Goal: Complete application form

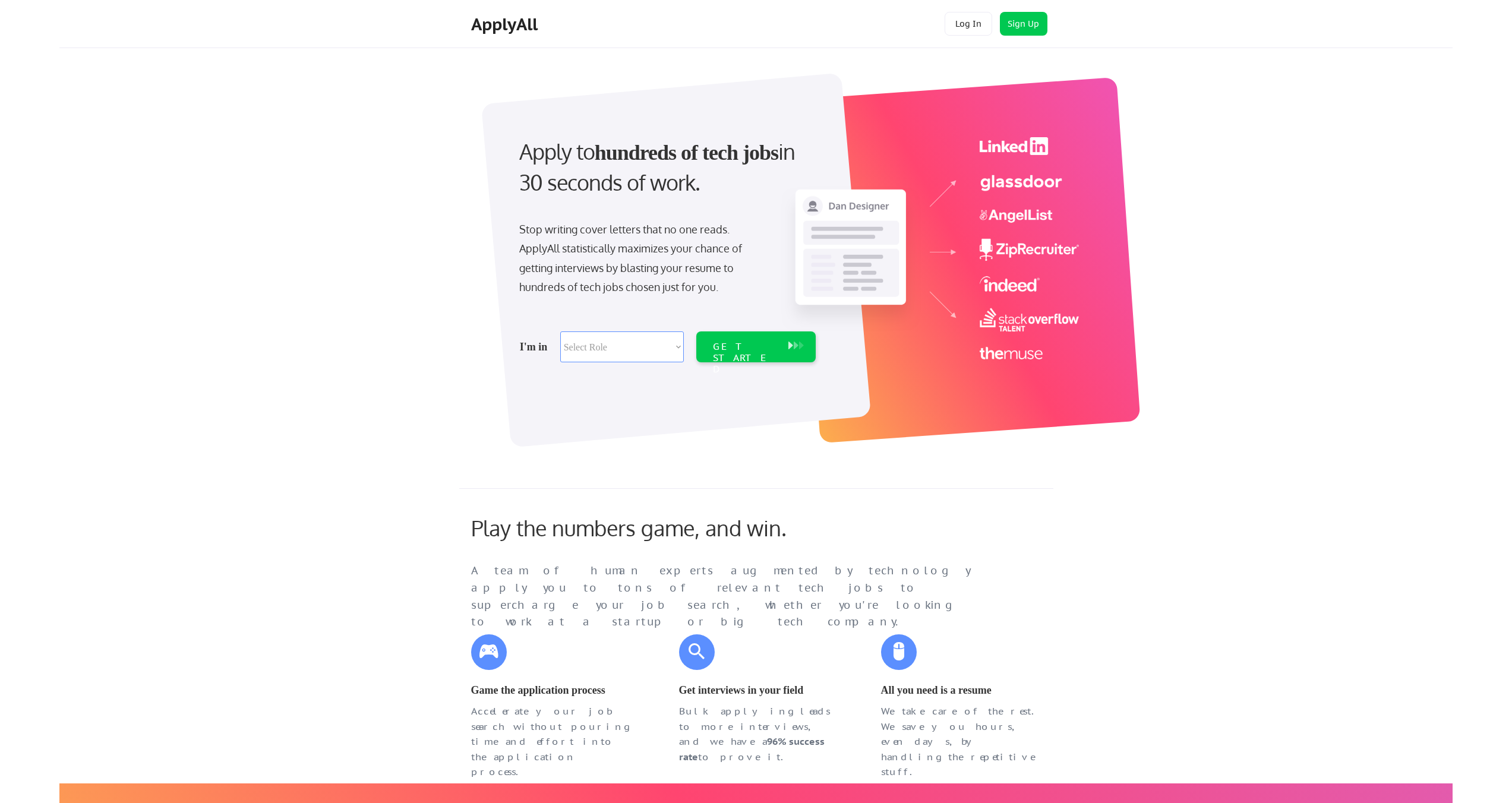
click at [674, 347] on select "Select Role Software Engineering Product Management Customer Success Sales UI/U…" at bounding box center [622, 347] width 124 height 31
select select ""hr_recruiting""
click at [560, 332] on select "Select Role Software Engineering Product Management Customer Success Sales UI/U…" at bounding box center [622, 347] width 124 height 31
select select ""hr_recruiting""
click at [674, 346] on select "Select Role Software Engineering Product Management Customer Success Sales UI/U…" at bounding box center [622, 347] width 124 height 31
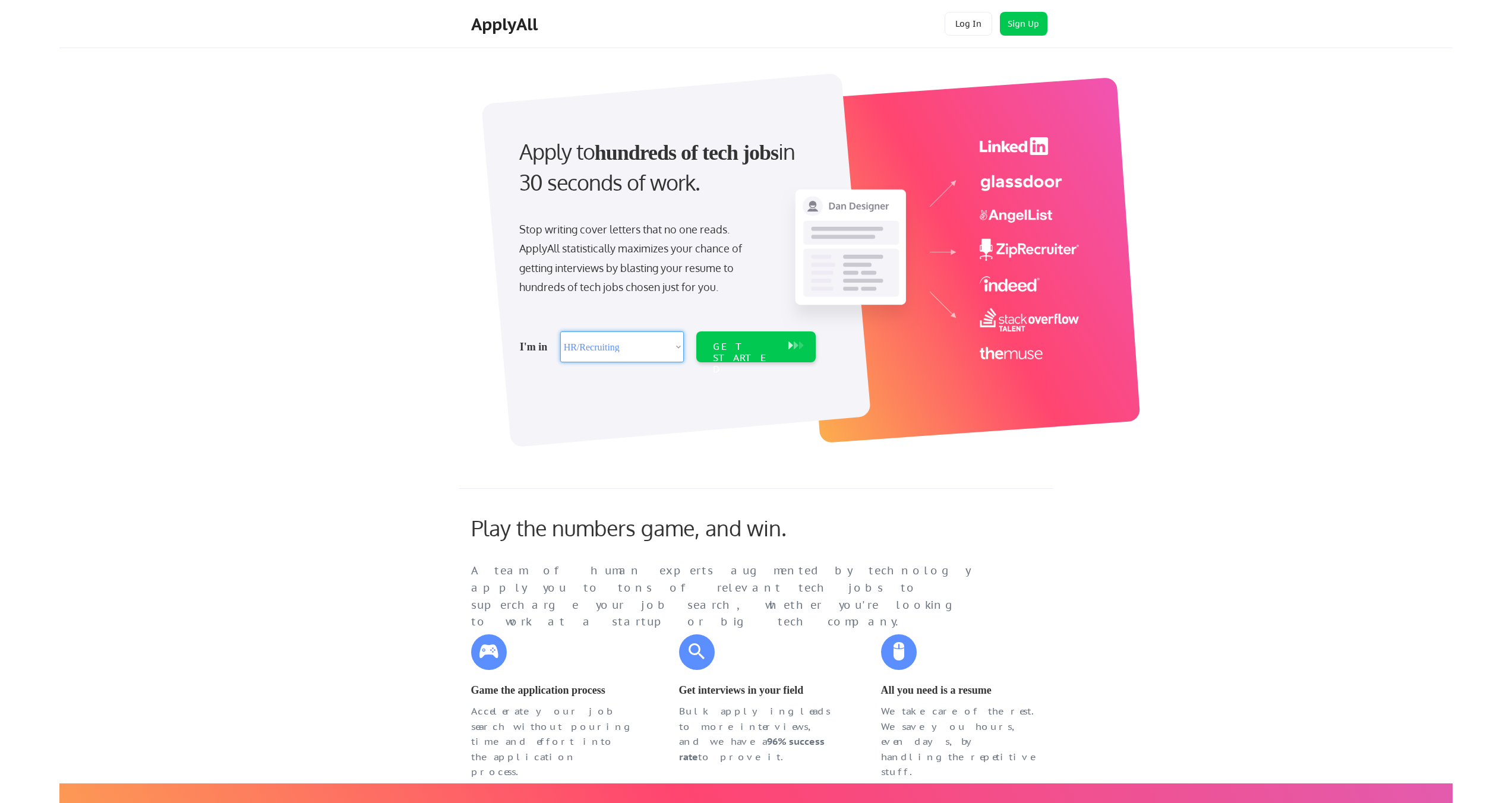
select select ""tech_finance_biz_ops_cos""
click at [560, 332] on select "Select Role Software Engineering Product Management Customer Success Sales UI/U…" at bounding box center [622, 347] width 124 height 31
select select ""tech_finance_biz_ops_cos""
click at [739, 347] on div "GET STARTED" at bounding box center [744, 358] width 63 height 35
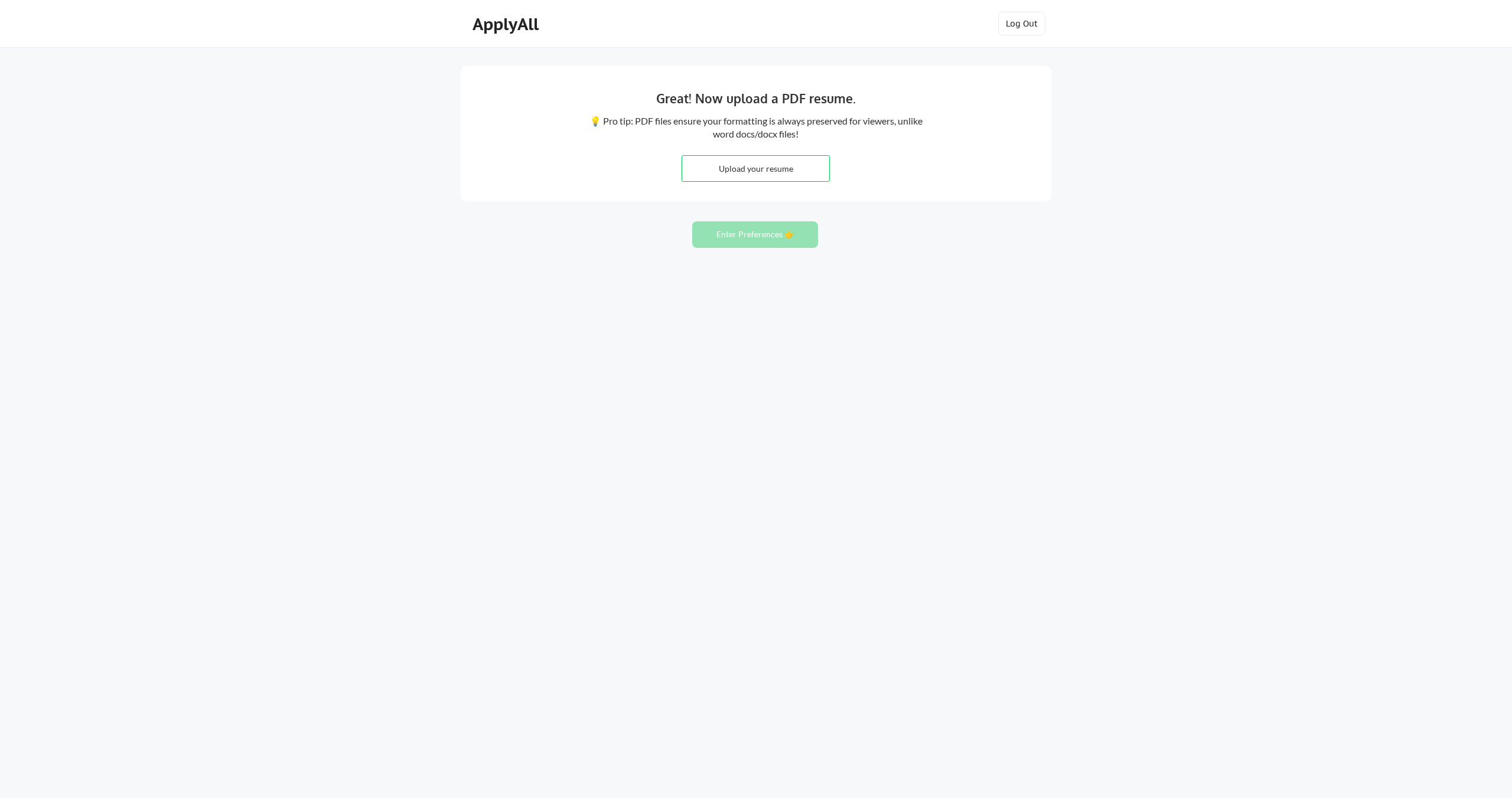
click at [768, 169] on input "file" at bounding box center [756, 168] width 147 height 26
type input "C:\fakepath\Sumit Masaun Resume 2025.docx"
click at [748, 233] on button "Enter Preferences 👉" at bounding box center [755, 235] width 126 height 27
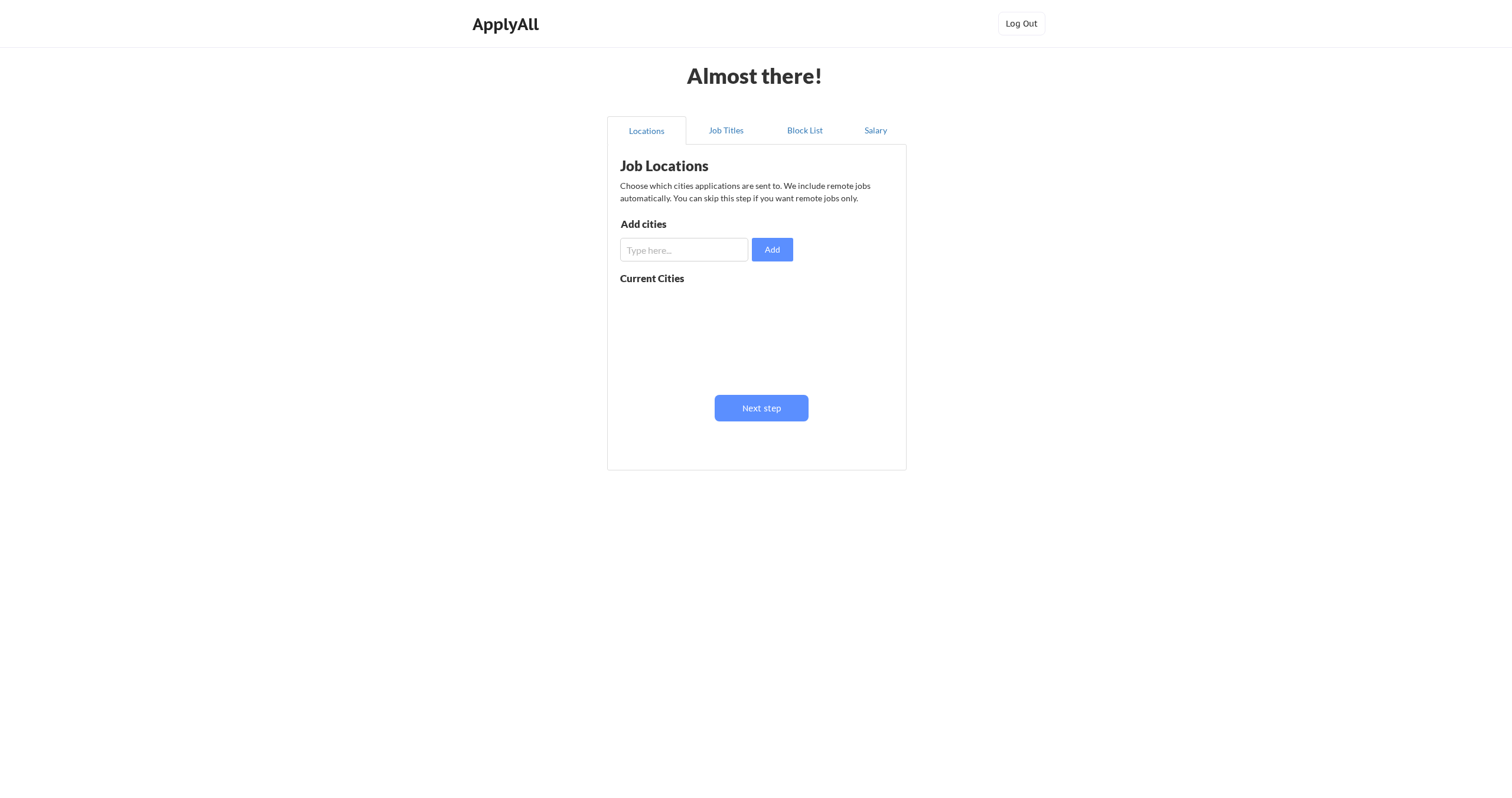
click at [684, 255] on input "input" at bounding box center [684, 250] width 128 height 24
type input "San Franciso"
click at [756, 298] on button at bounding box center [756, 301] width 9 height 9
click at [672, 257] on input "input" at bounding box center [684, 250] width 128 height 24
type input "San Francisco Bay Area"
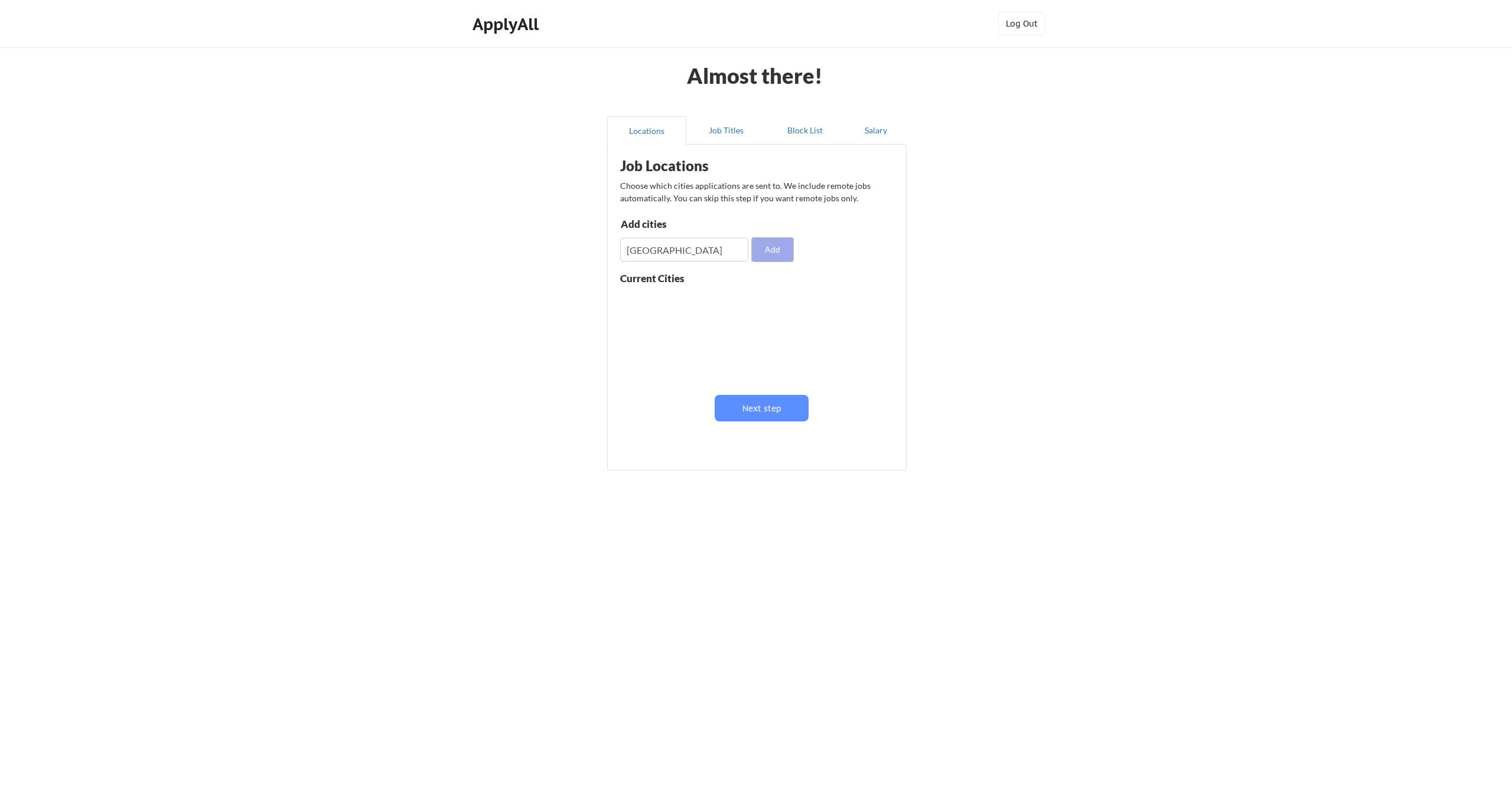
click at [780, 252] on button "Add" at bounding box center [772, 250] width 42 height 24
click at [723, 255] on input "input" at bounding box center [684, 250] width 128 height 24
type input "Sacramento Area"
click at [782, 245] on button "Add" at bounding box center [772, 250] width 42 height 24
click at [653, 252] on input "input" at bounding box center [684, 250] width 128 height 24
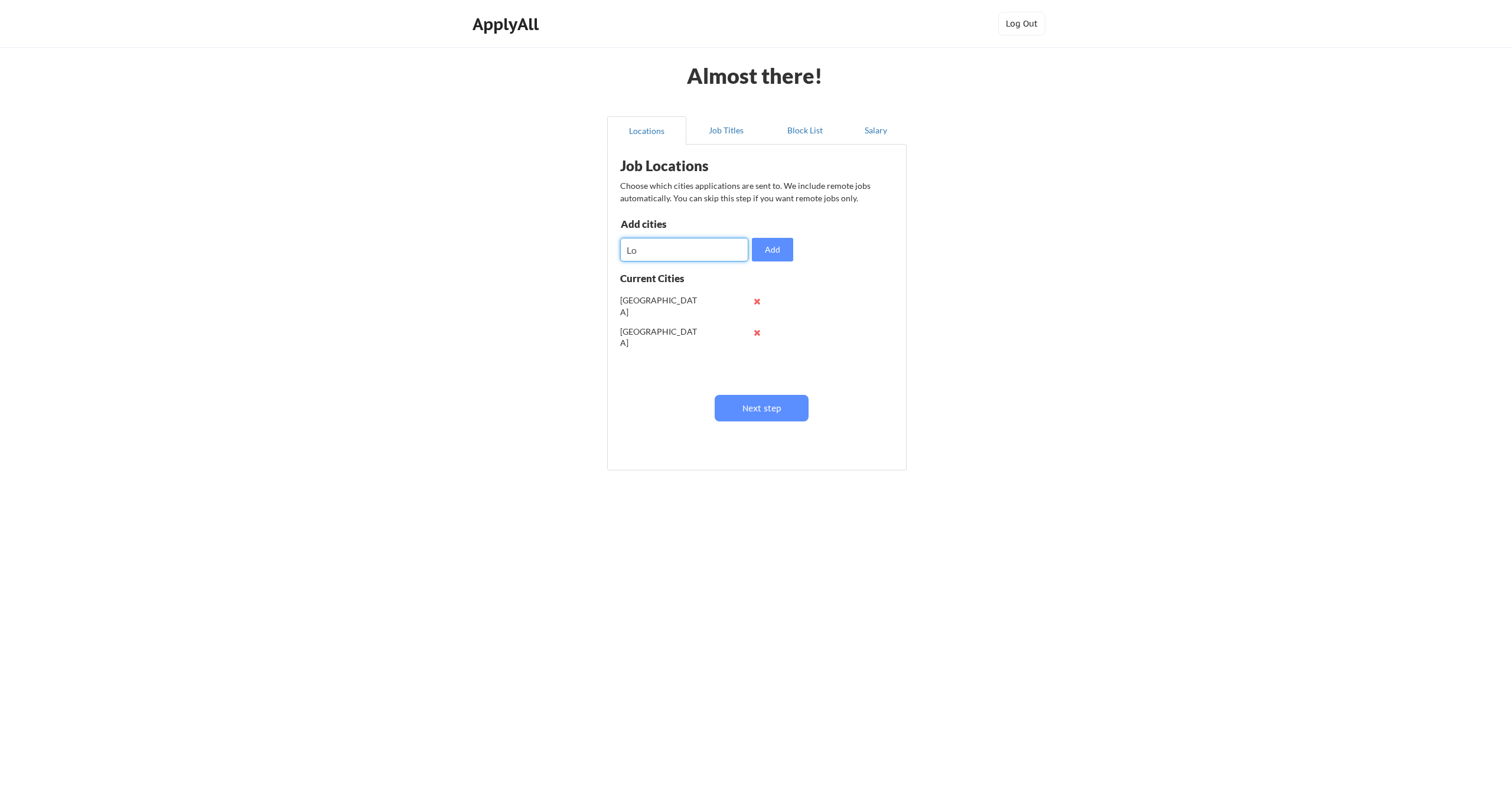
type input "L"
type input "Los Angeles Metro Area"
click at [779, 251] on button "Add" at bounding box center [772, 250] width 42 height 24
click at [660, 256] on input "input" at bounding box center [684, 250] width 128 height 24
type input "San Diego area"
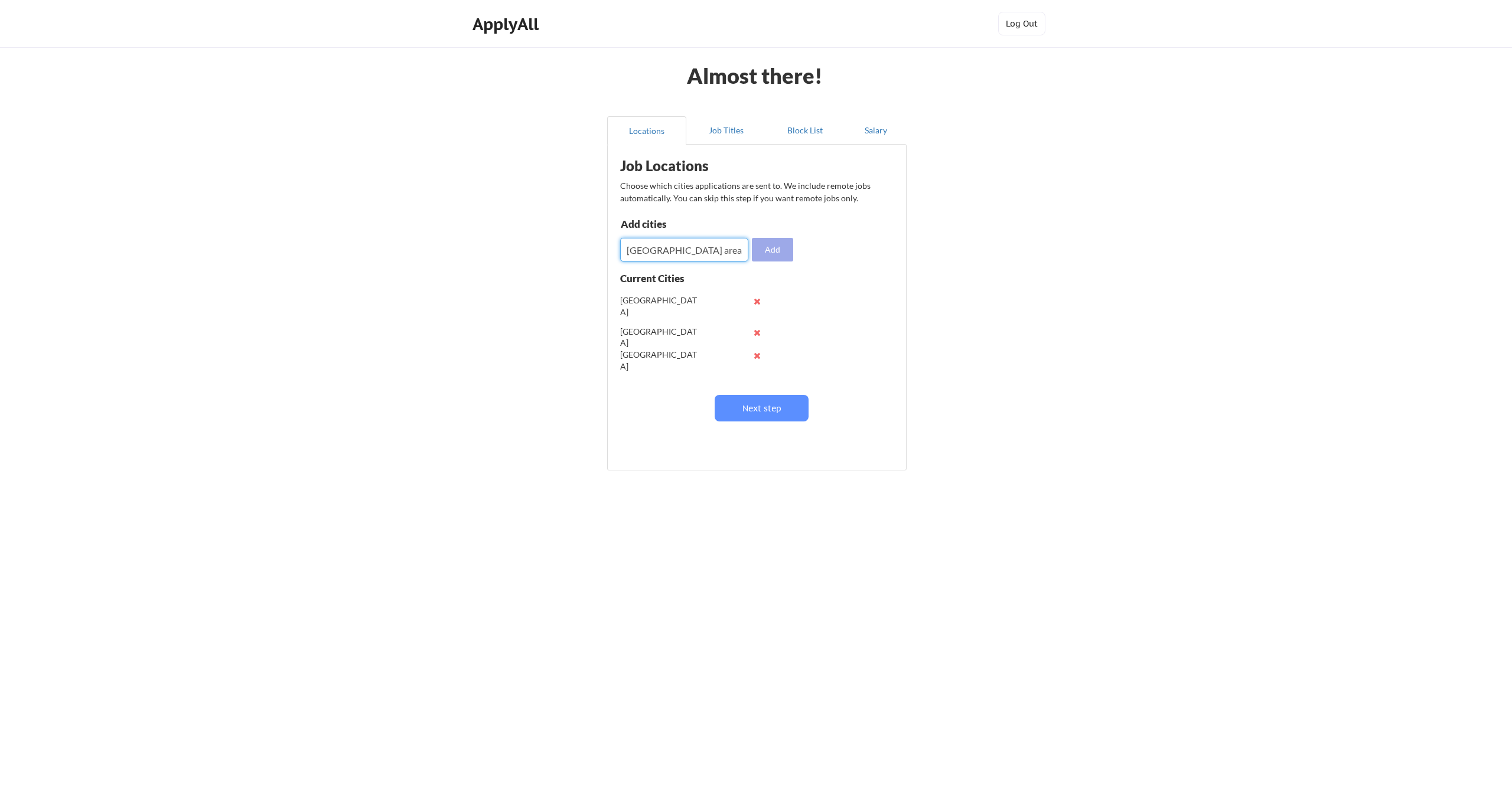
click at [766, 249] on button "Add" at bounding box center [772, 250] width 42 height 24
click at [697, 252] on input "input" at bounding box center [684, 250] width 128 height 24
type input "Remote U.S."
click at [780, 244] on button "Add" at bounding box center [772, 250] width 42 height 24
click at [759, 414] on button "Next step" at bounding box center [762, 408] width 94 height 27
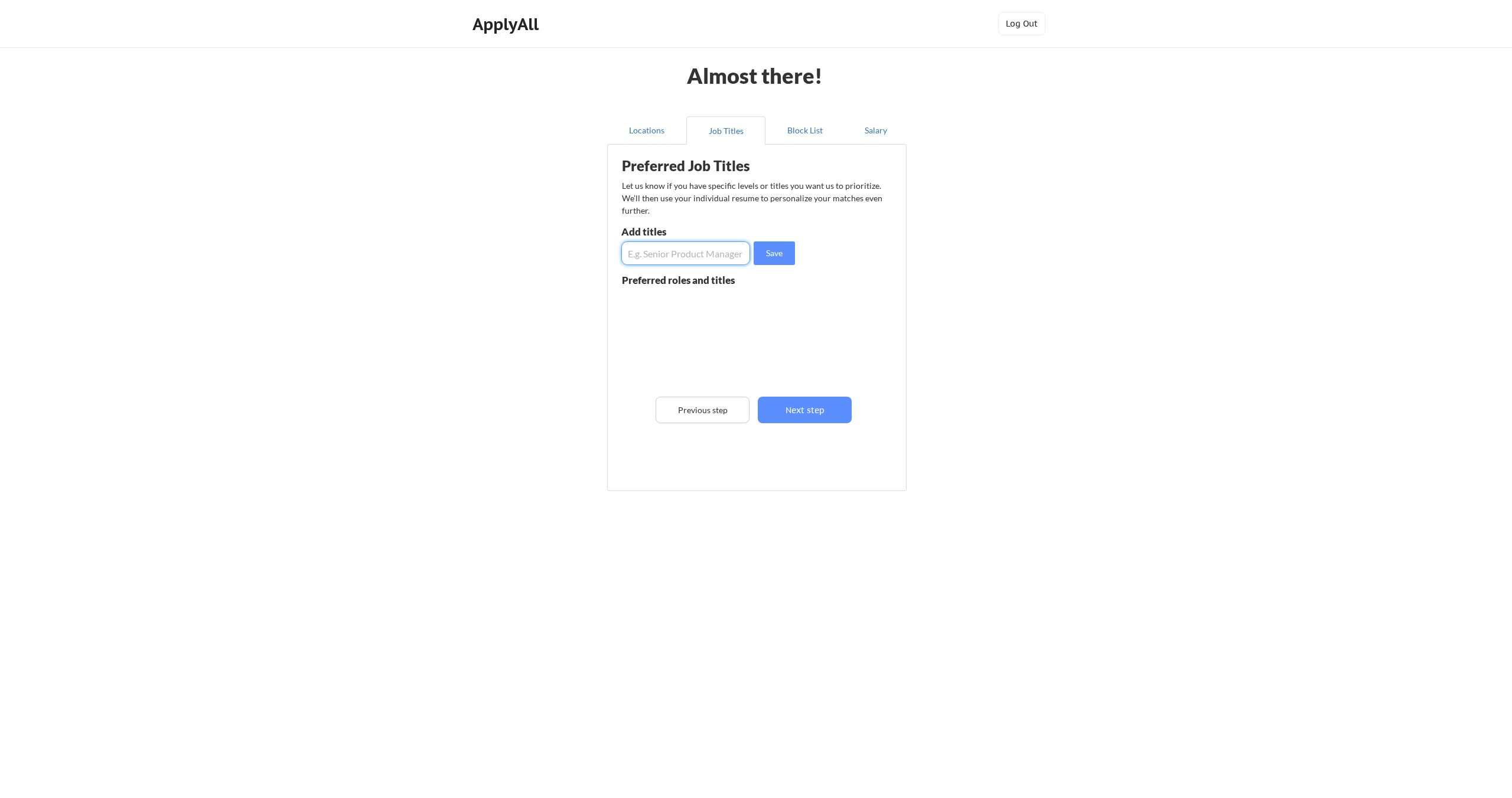
click at [704, 257] on input "input" at bounding box center [685, 253] width 128 height 24
type input "HCM Technology Leader"
click at [689, 252] on input "input" at bounding box center [685, 253] width 128 height 24
type input "HRIS"
click at [650, 255] on input "input" at bounding box center [685, 253] width 128 height 24
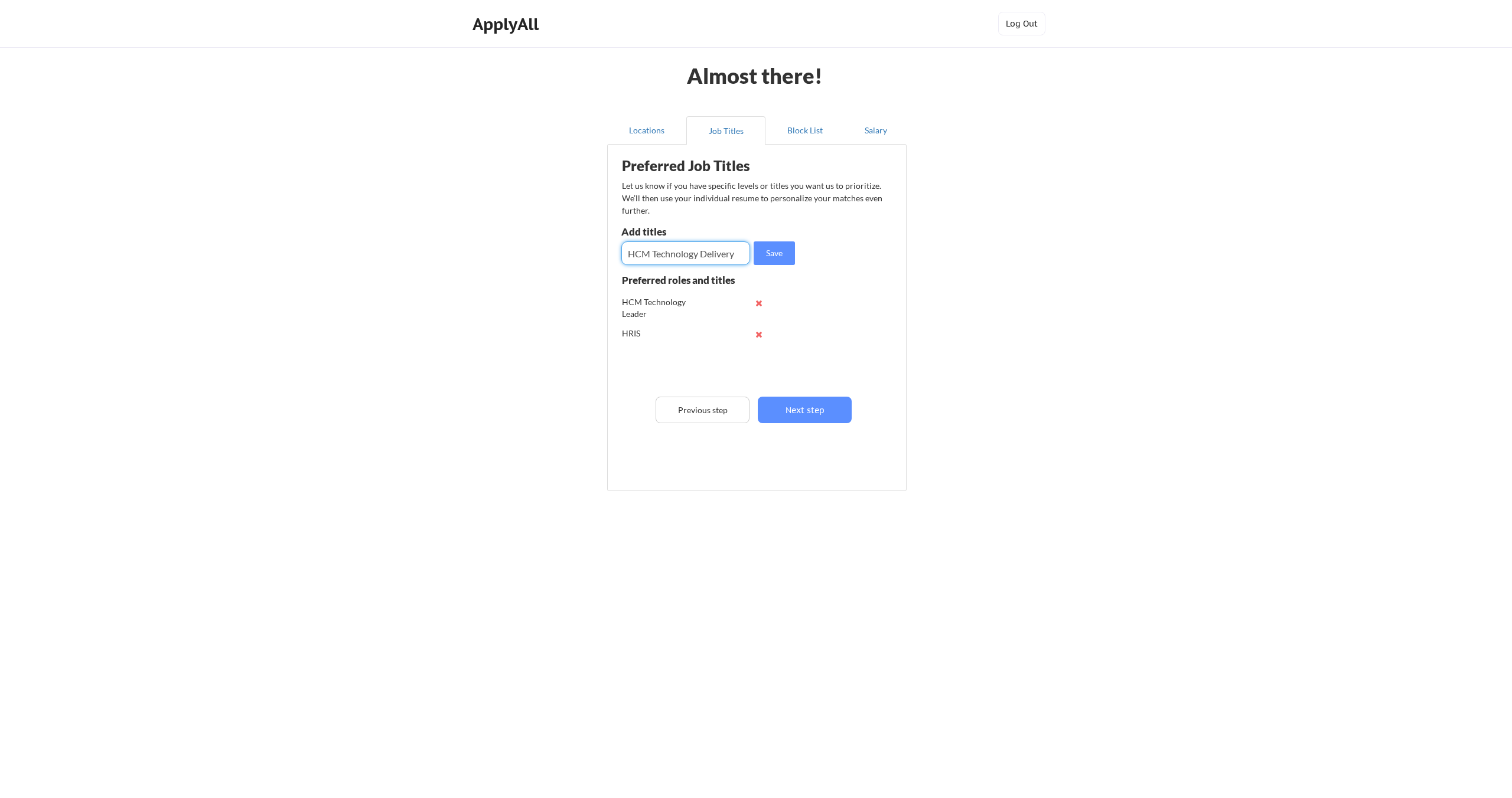
type input "HCM Technology Delivery"
click at [693, 255] on input "input" at bounding box center [685, 253] width 128 height 24
type input "Director HCM Technology"
click at [687, 246] on input "input" at bounding box center [685, 253] width 128 height 24
type input "Director HRIS"
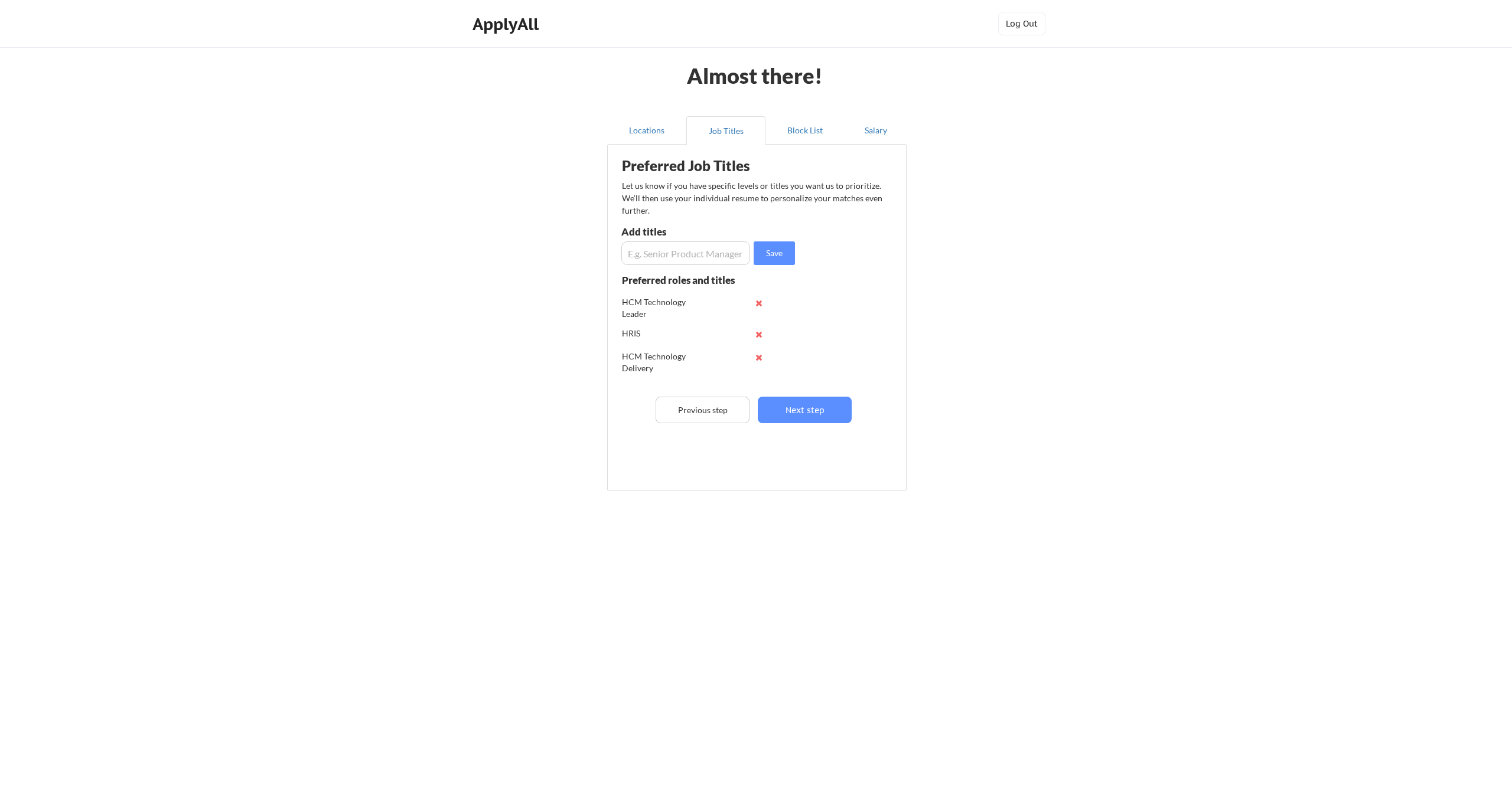
click at [659, 252] on input "input" at bounding box center [685, 253] width 128 height 24
type input "Senior Manager HRIS"
click at [692, 249] on input "input" at bounding box center [685, 253] width 128 height 24
type input "S"
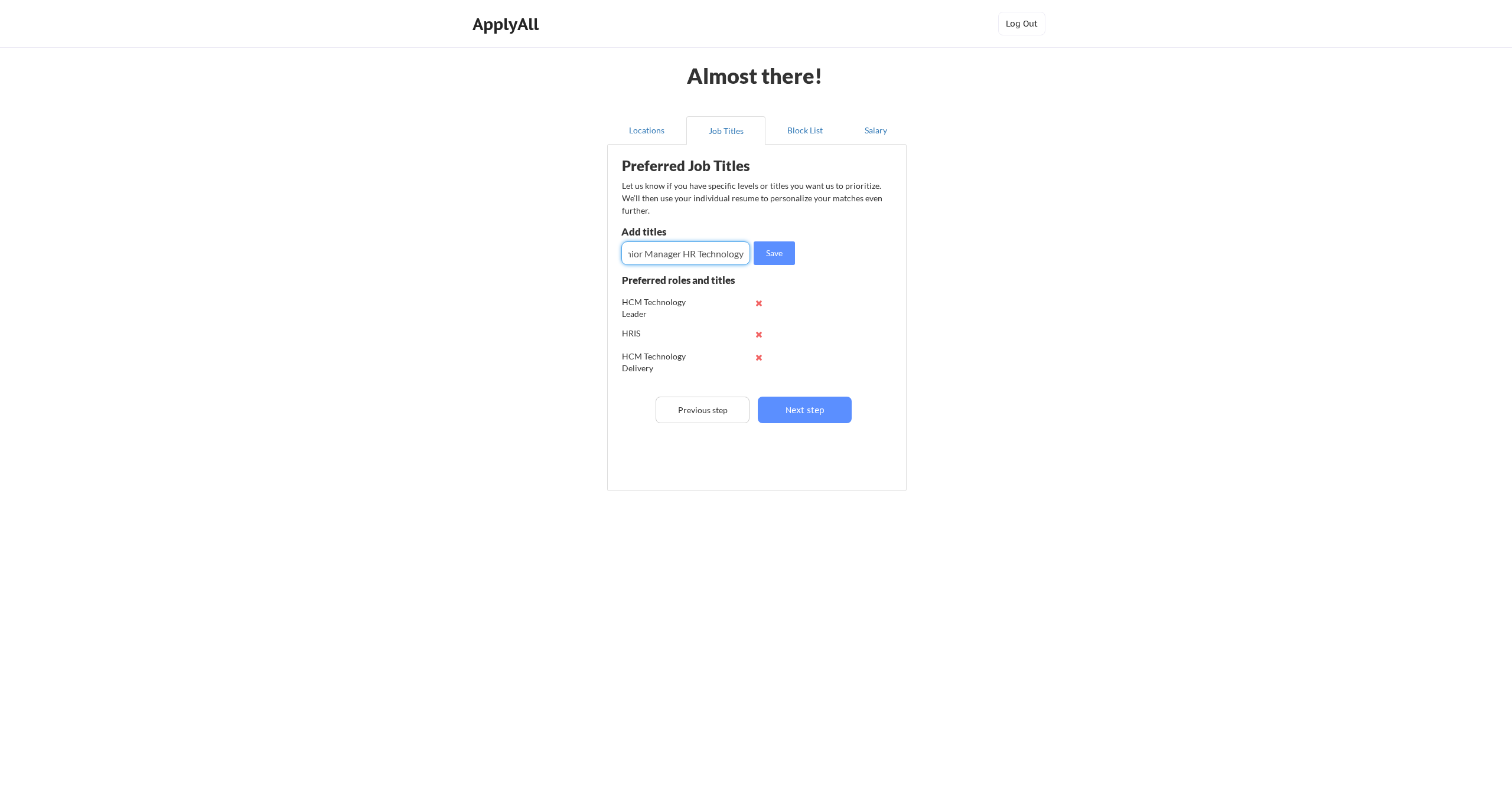
type input "Senior Manager HR Technology"
click at [805, 418] on button "Next step" at bounding box center [804, 410] width 94 height 27
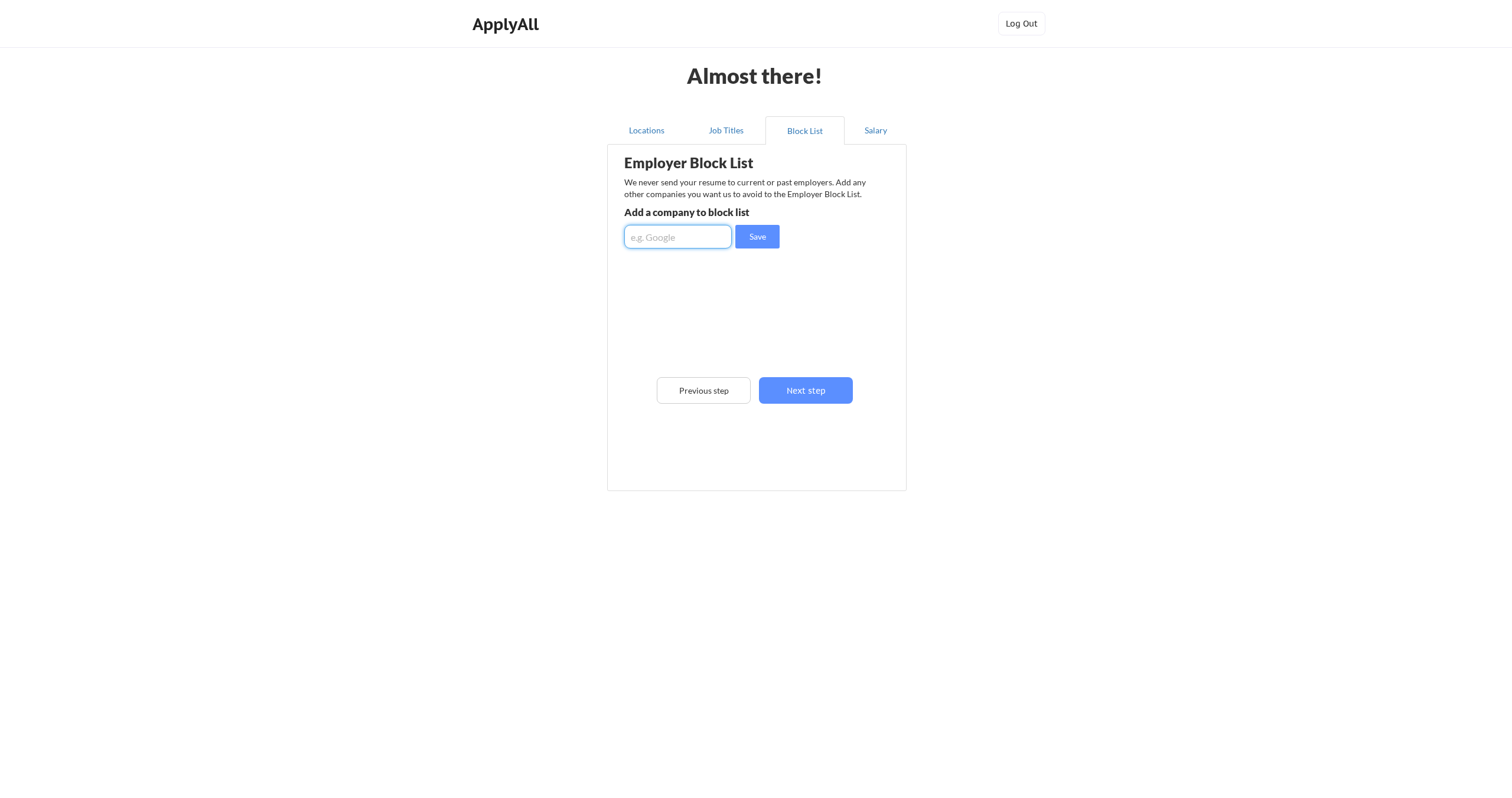
click at [683, 236] on input "input" at bounding box center [678, 236] width 107 height 24
click at [784, 393] on button "Next step" at bounding box center [806, 391] width 94 height 27
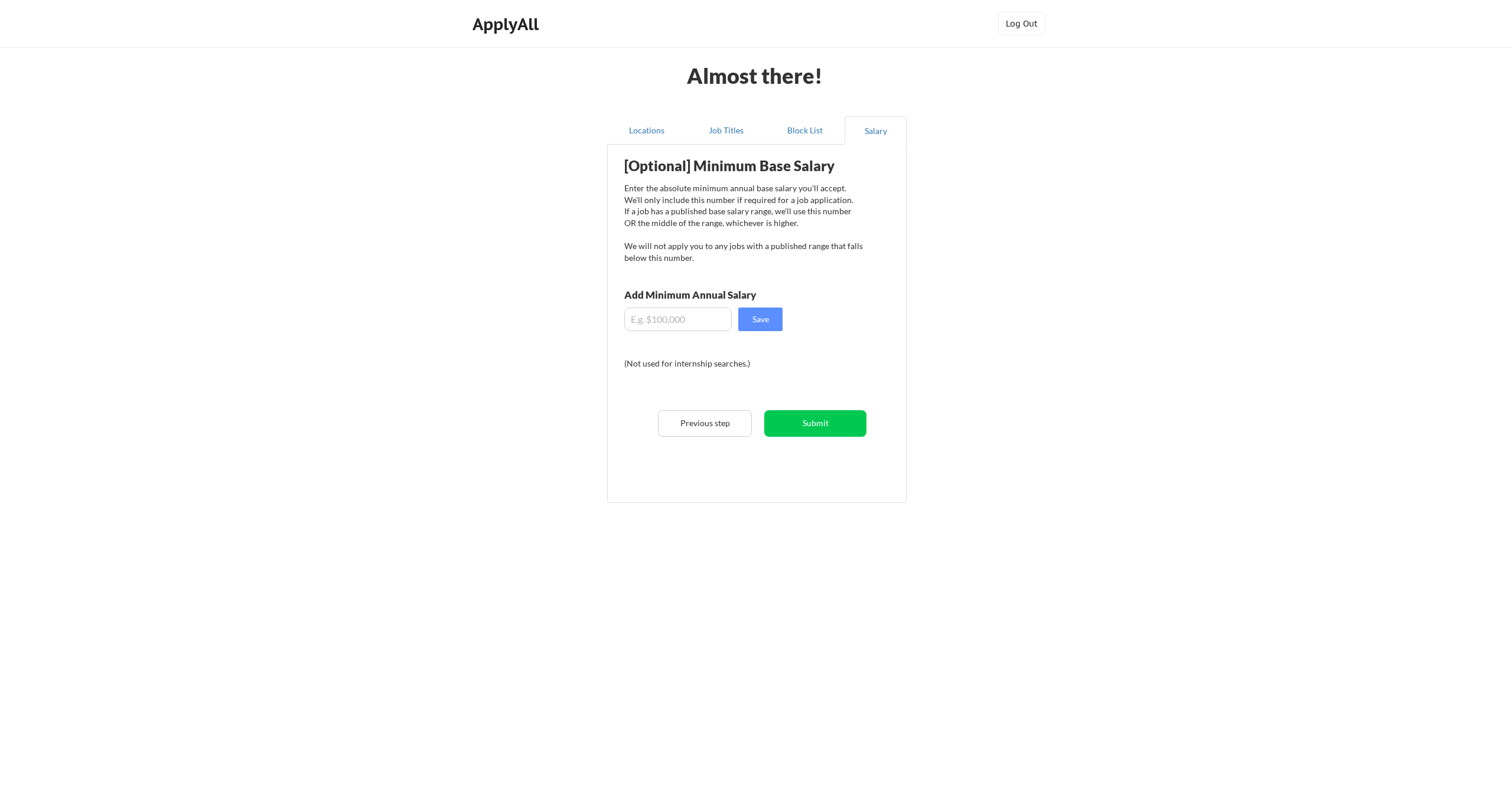
click at [688, 314] on input "input" at bounding box center [678, 319] width 107 height 24
type input "$220,000"
click at [763, 322] on button "Save" at bounding box center [760, 319] width 44 height 24
click at [819, 421] on button "Submit" at bounding box center [815, 423] width 102 height 27
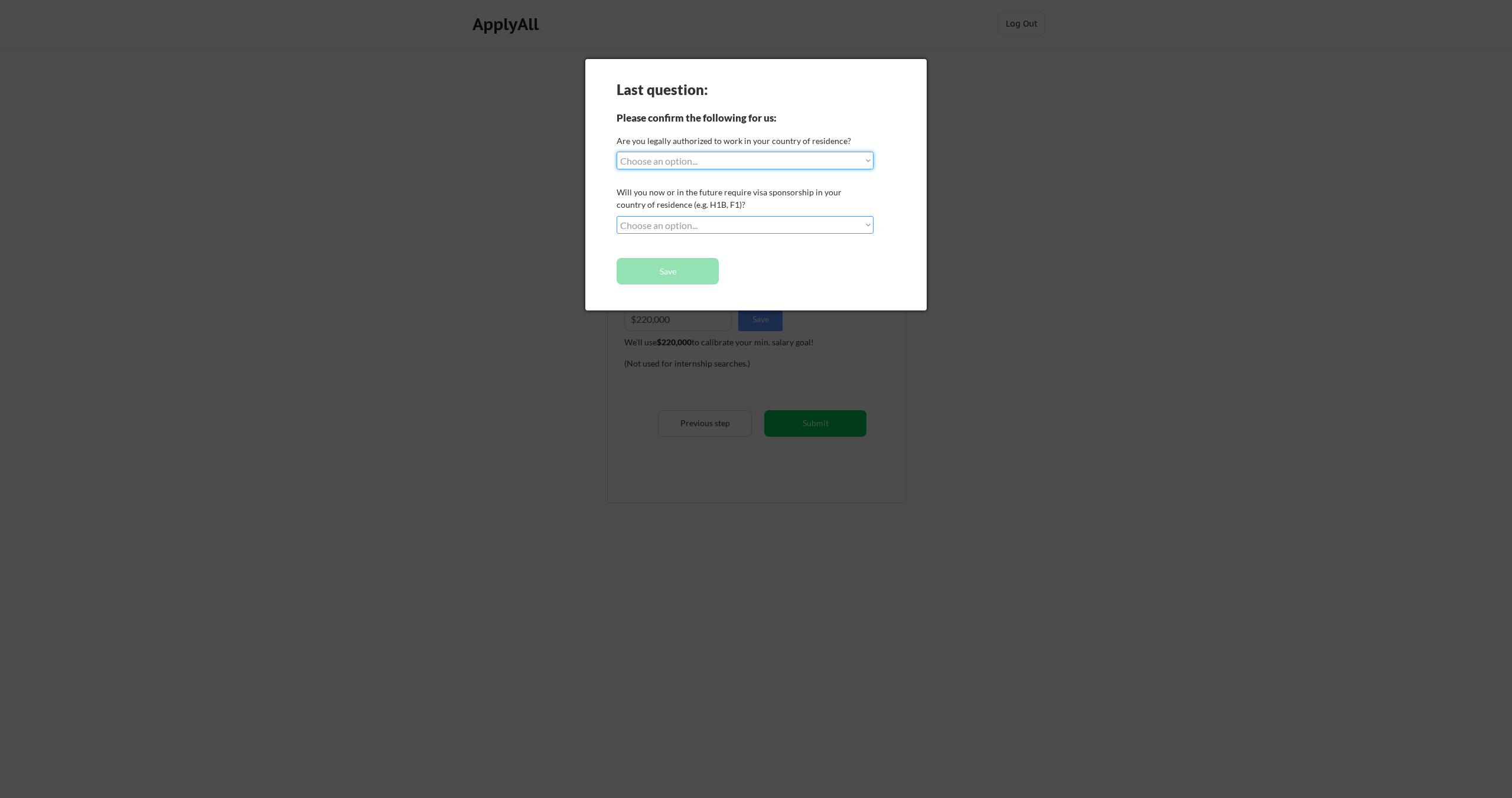
click at [764, 160] on select "Choose an option... Yes, I am a US Citizen Yes, I am a Canadian Citizen Yes, I …" at bounding box center [745, 160] width 257 height 18
select select ""yes__i_am_a_us_citizen""
click at [616, 151] on select "Choose an option... Yes, I am a US Citizen Yes, I am a Canadian Citizen Yes, I …" at bounding box center [745, 160] width 257 height 18
click at [688, 218] on select "Choose an option... No, I will not need sponsorship Yes, I will need sponsorship" at bounding box center [745, 225] width 257 height 18
select select ""no__i_will_not_need_sponsorship""
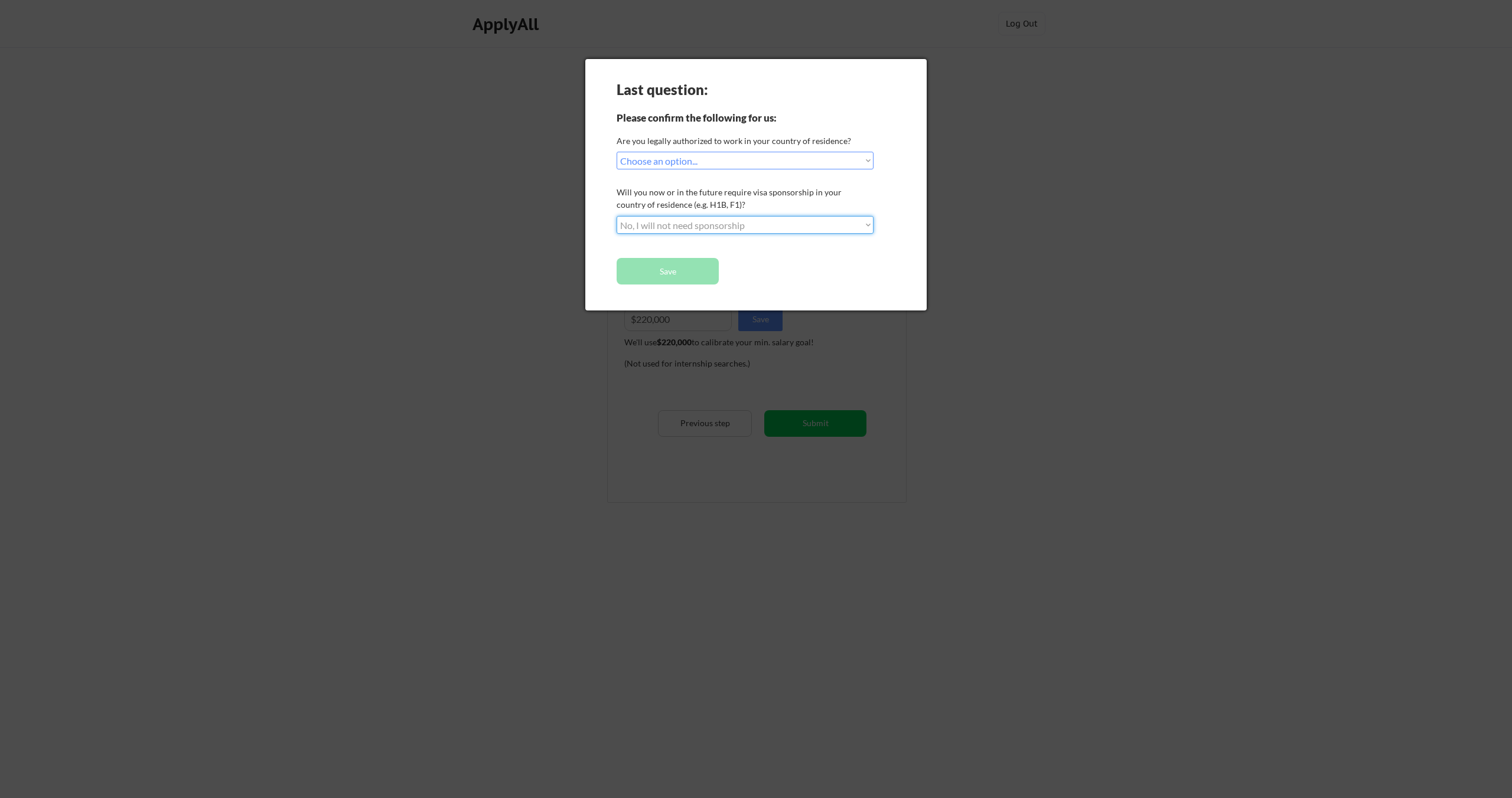
click at [616, 216] on select "Choose an option... No, I will not need sponsorship Yes, I will need sponsorship" at bounding box center [745, 225] width 257 height 18
click at [677, 274] on button "Save" at bounding box center [667, 271] width 102 height 27
